Goal: Task Accomplishment & Management: Use online tool/utility

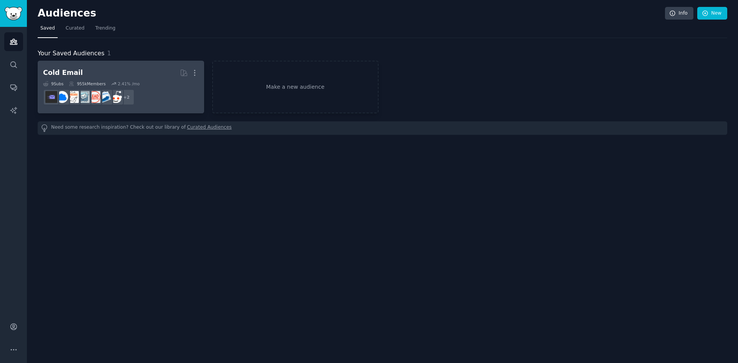
click at [159, 79] on h2 "Cold Email More" at bounding box center [121, 72] width 156 height 13
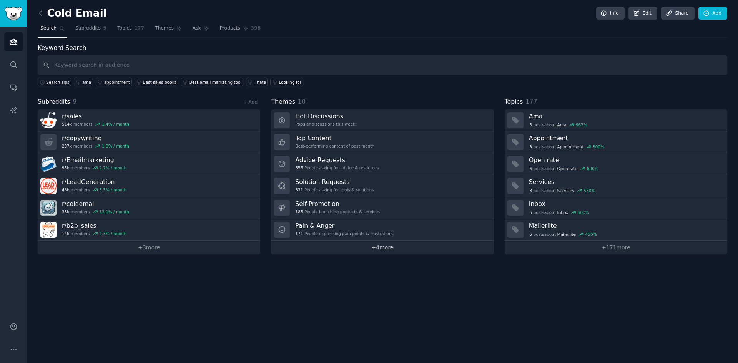
click at [398, 246] on link "+ 4 more" at bounding box center [382, 247] width 222 height 13
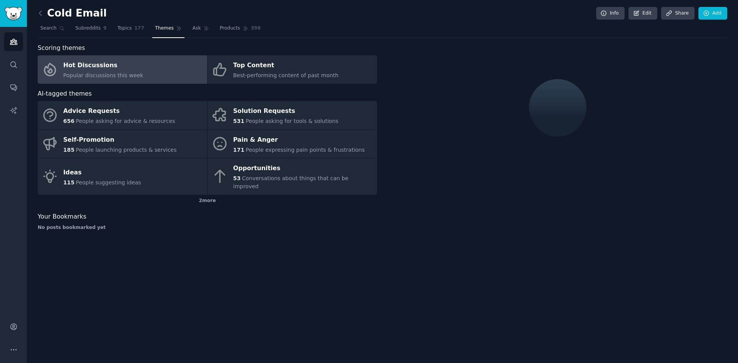
drag, startPoint x: 186, startPoint y: 212, endPoint x: 177, endPoint y: 206, distance: 10.5
click at [163, 68] on link "Hot Discussions Popular discussions this week" at bounding box center [122, 69] width 169 height 28
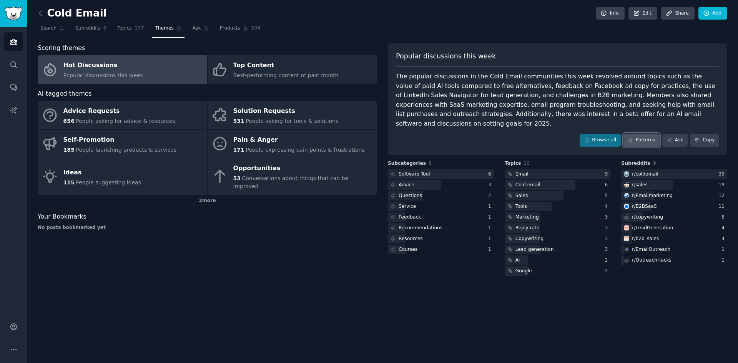
click at [640, 134] on link "Patterns" at bounding box center [641, 140] width 36 height 13
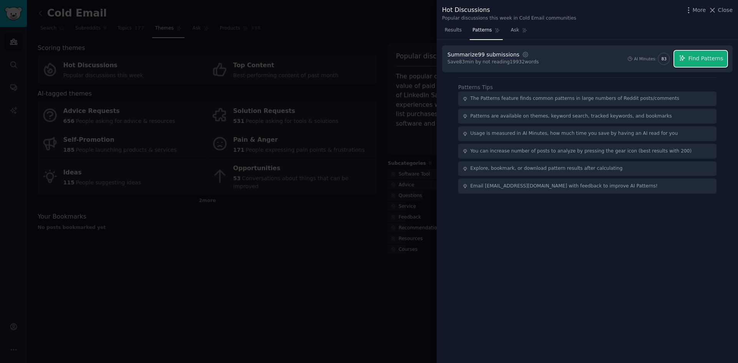
click at [703, 59] on span "Find Patterns" at bounding box center [705, 59] width 35 height 8
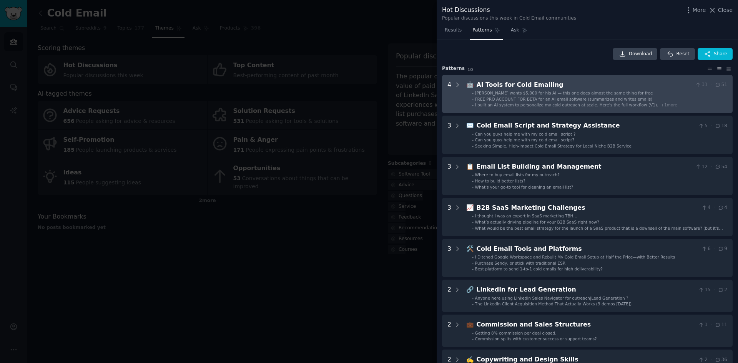
click at [591, 94] on span "[PERSON_NAME] wants $5,000 for his AI — this one does almost the same thing for…" at bounding box center [564, 93] width 178 height 5
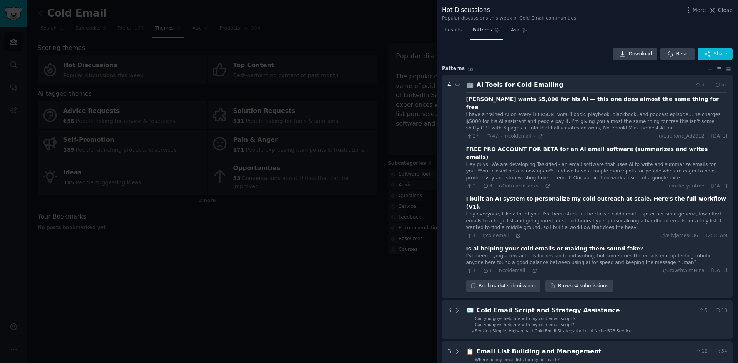
scroll to position [35, 0]
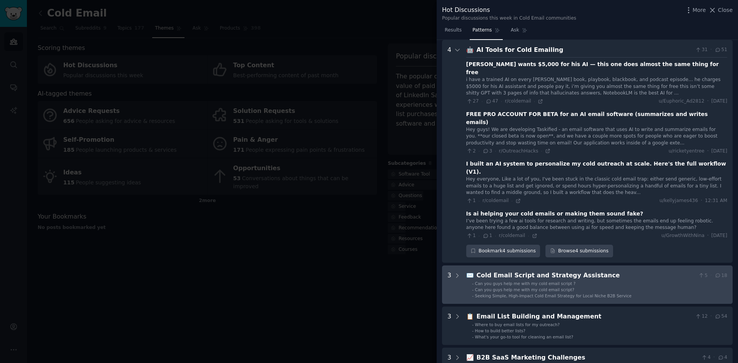
click at [604, 287] on li "- Can you guys help me with my cold email script?" at bounding box center [599, 289] width 255 height 5
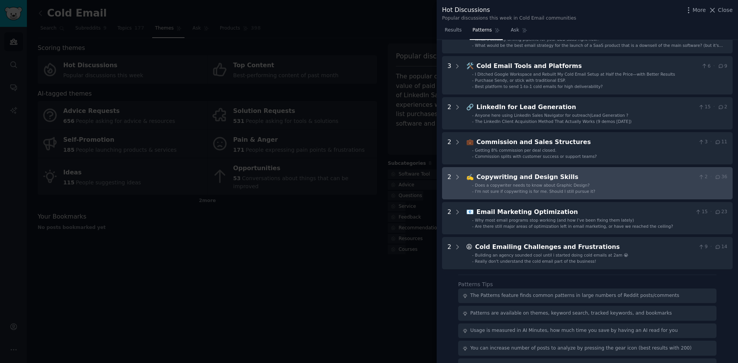
scroll to position [504, 0]
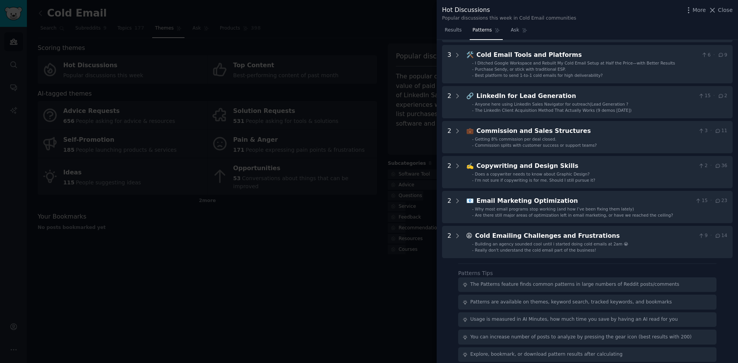
drag, startPoint x: 254, startPoint y: 240, endPoint x: 92, endPoint y: 141, distance: 189.3
click at [253, 240] on div at bounding box center [369, 181] width 738 height 363
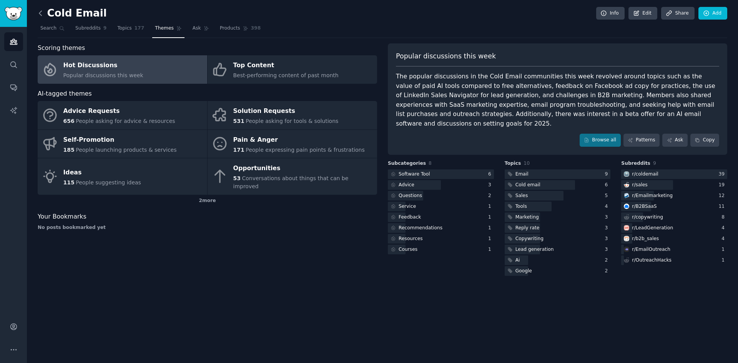
click at [39, 16] on icon at bounding box center [40, 13] width 8 height 8
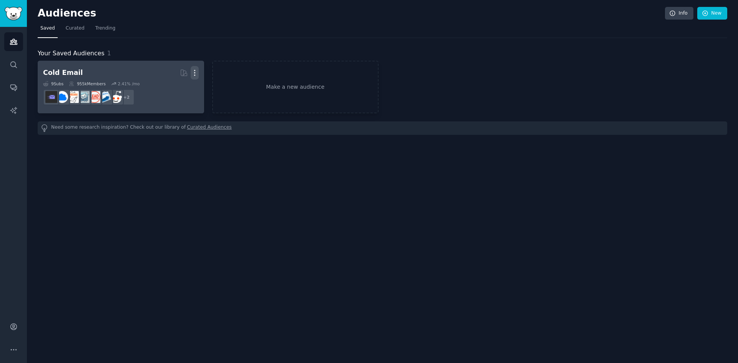
click at [195, 72] on icon "button" at bounding box center [194, 72] width 1 height 5
click at [174, 89] on p "Delete" at bounding box center [174, 89] width 18 height 8
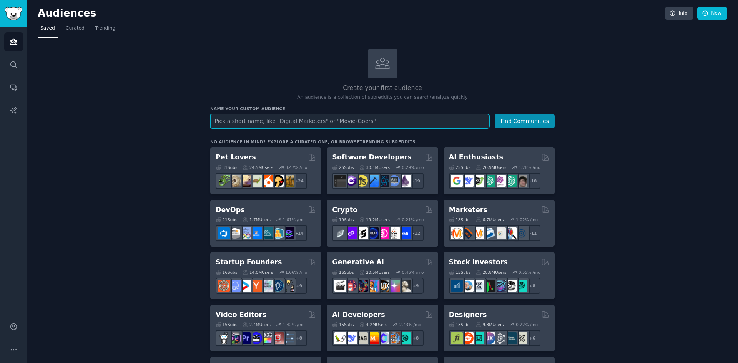
click at [438, 121] on input "text" at bounding box center [349, 121] width 279 height 14
type input "quil"
type input "quilting software"
click at [494, 114] on button "Find Communities" at bounding box center [524, 121] width 60 height 14
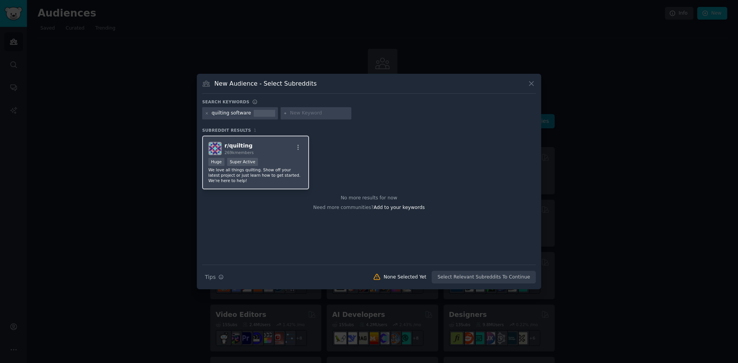
click at [281, 158] on div "Huge Super Active" at bounding box center [255, 163] width 94 height 10
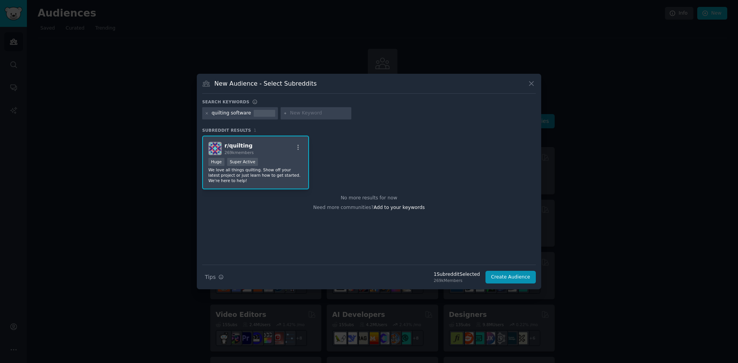
click at [283, 162] on div "Huge Super Active" at bounding box center [255, 163] width 94 height 10
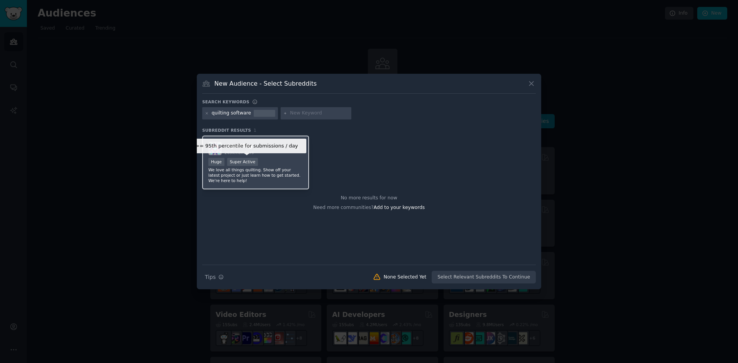
click at [252, 163] on div "Super Active" at bounding box center [242, 162] width 31 height 8
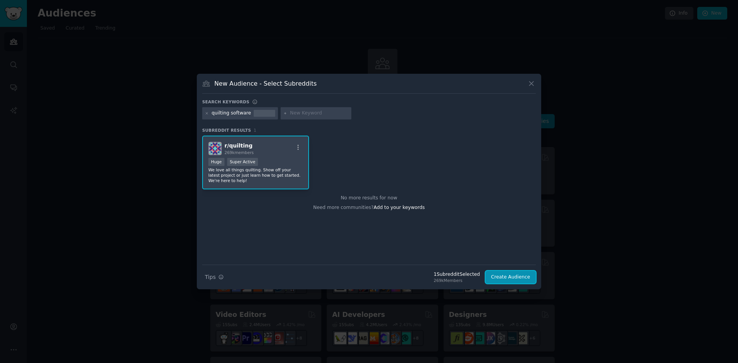
click at [501, 273] on button "Create Audience" at bounding box center [510, 277] width 51 height 13
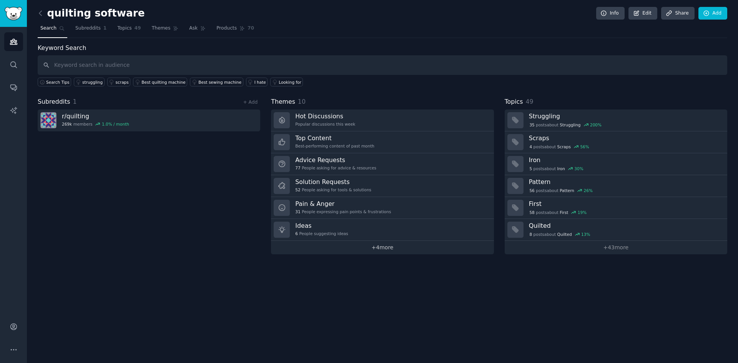
click at [385, 248] on link "+ 4 more" at bounding box center [382, 247] width 222 height 13
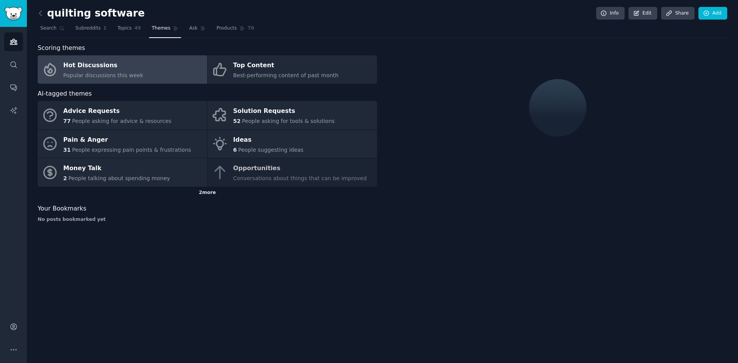
click at [213, 192] on div "2 more" at bounding box center [207, 193] width 339 height 12
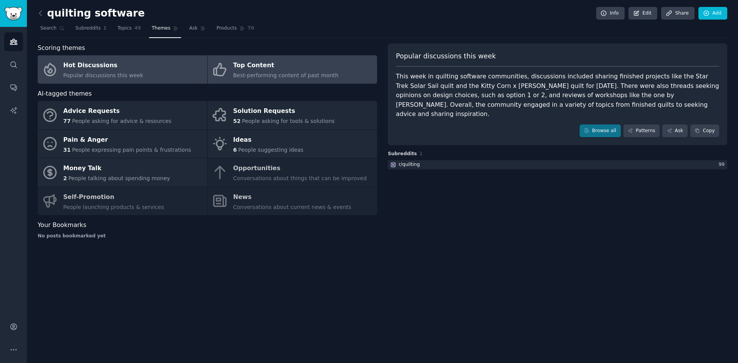
click at [309, 73] on span "Best-performing content of past month" at bounding box center [285, 75] width 105 height 6
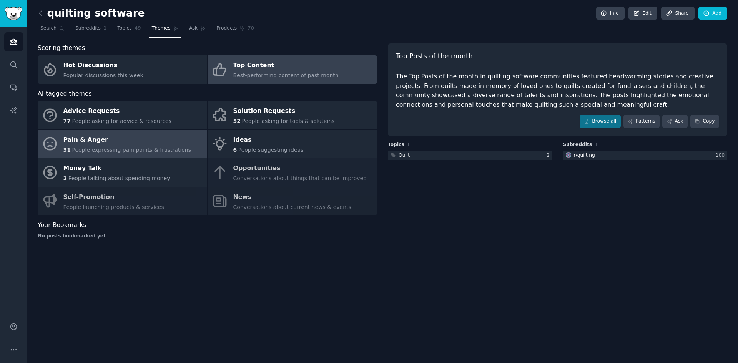
click at [142, 144] on div "Pain & Anger" at bounding box center [127, 140] width 128 height 12
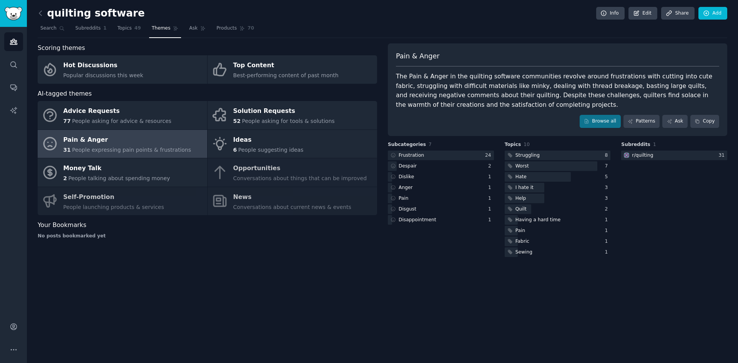
click at [280, 168] on div "Advice Requests 77 People asking for advice & resources Solution Requests 52 Pe…" at bounding box center [207, 158] width 339 height 114
click at [265, 170] on div "Advice Requests 77 People asking for advice & resources Solution Requests 52 Pe…" at bounding box center [207, 158] width 339 height 114
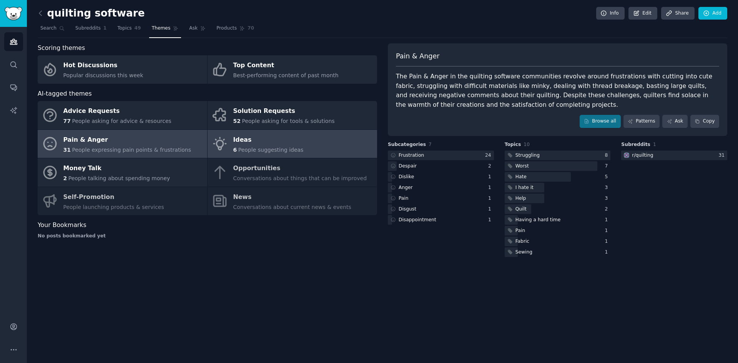
click at [263, 133] on link "Ideas 6 People suggesting ideas" at bounding box center [291, 144] width 169 height 28
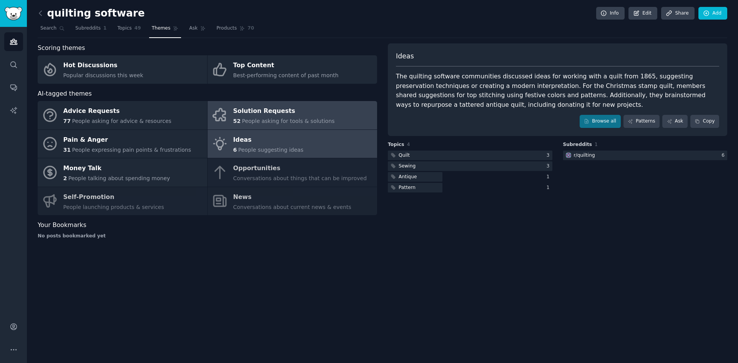
click at [304, 126] on link "Solution Requests 52 People asking for tools & solutions" at bounding box center [291, 115] width 169 height 28
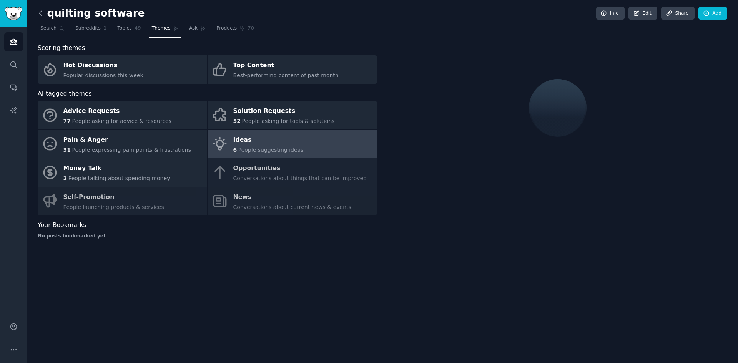
click at [43, 13] on icon at bounding box center [40, 13] width 8 height 8
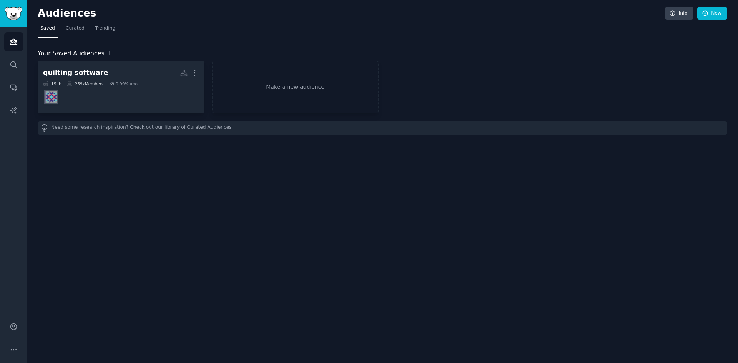
click at [570, 107] on div "quilting software More 1 Sub 269k Members 0.99 % /mo Make a new audience" at bounding box center [382, 87] width 689 height 53
